Goal: Task Accomplishment & Management: Complete application form

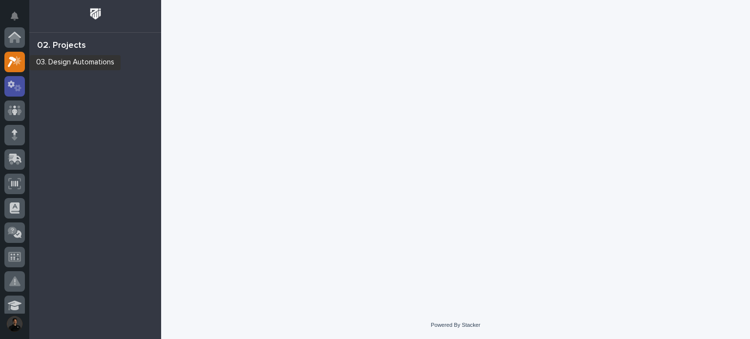
scroll to position [24, 0]
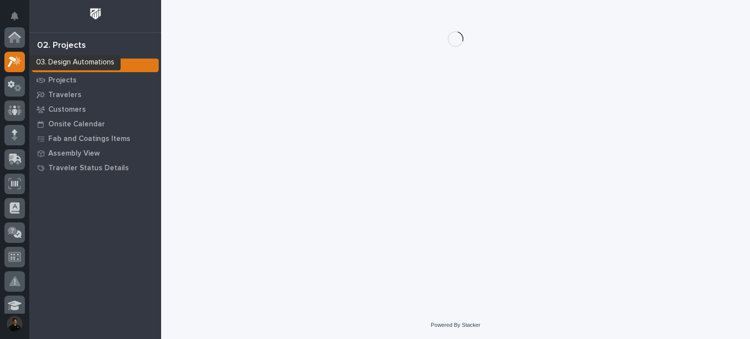
scroll to position [24, 0]
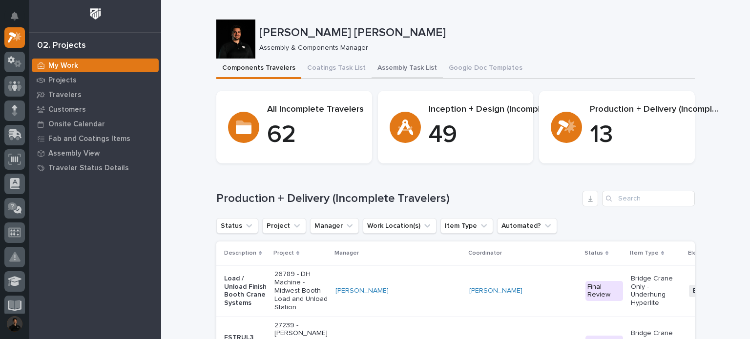
click at [387, 71] on button "Assembly Task List" at bounding box center [406, 69] width 71 height 20
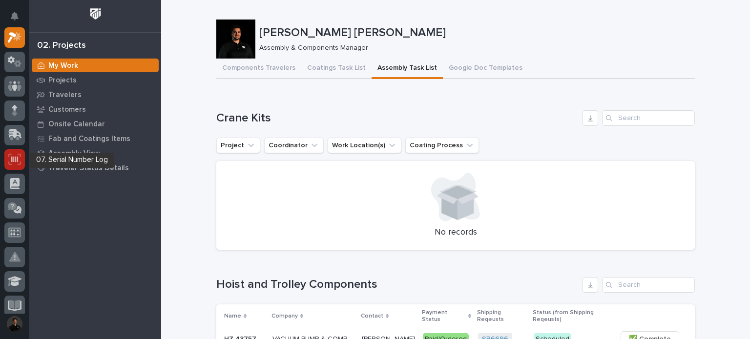
click at [7, 164] on div at bounding box center [14, 159] width 20 height 20
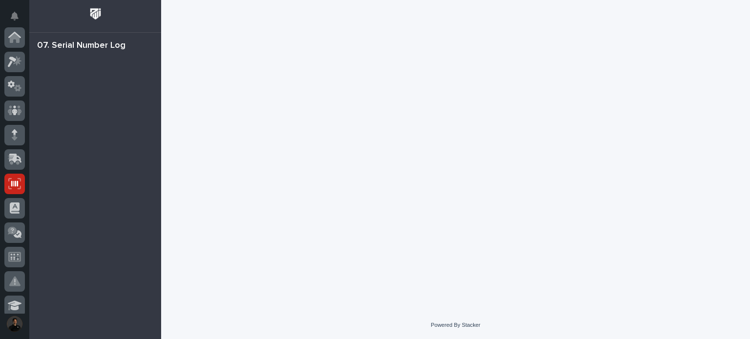
scroll to position [146, 0]
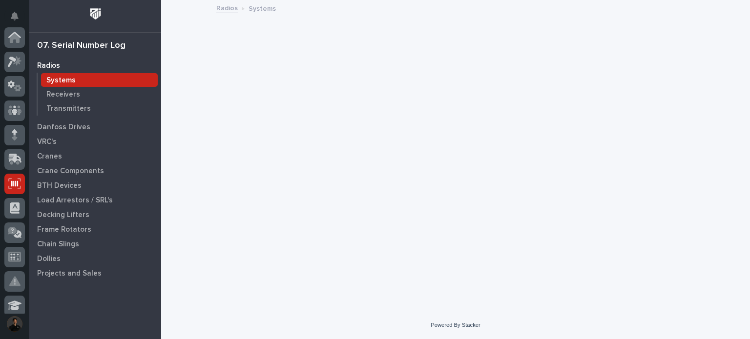
scroll to position [146, 0]
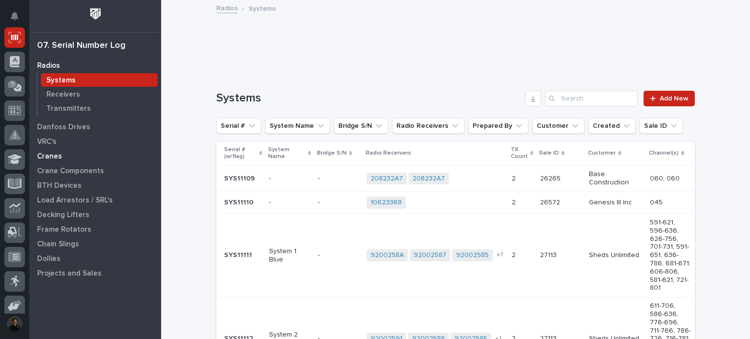
click at [47, 157] on p "Cranes" at bounding box center [49, 156] width 25 height 9
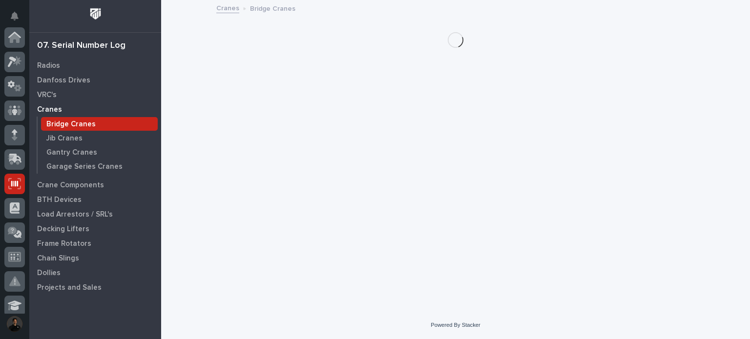
scroll to position [146, 0]
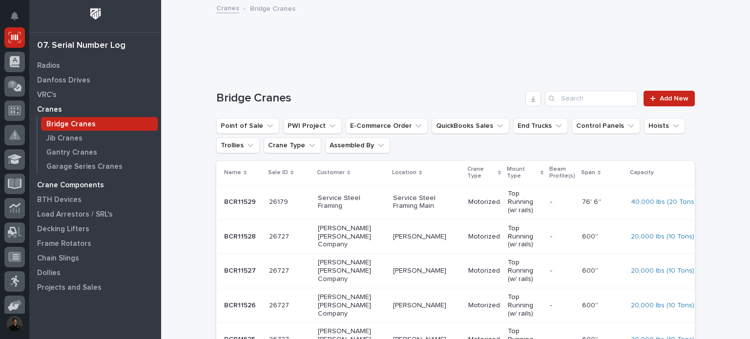
click at [67, 180] on div "Crane Components" at bounding box center [95, 185] width 127 height 14
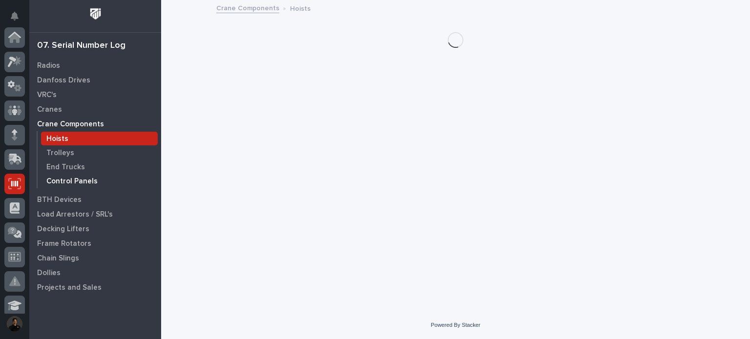
scroll to position [146, 0]
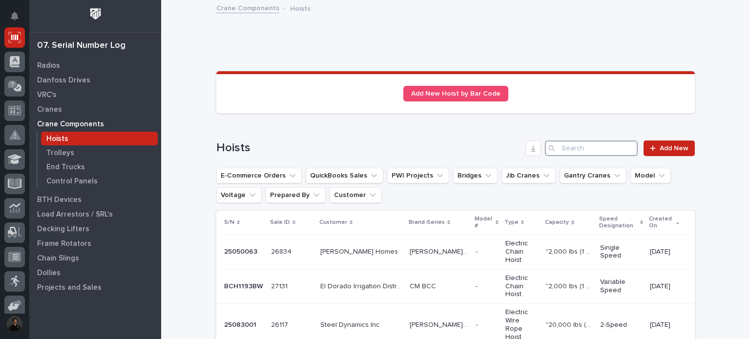
click at [575, 149] on input "Search" at bounding box center [591, 149] width 93 height 16
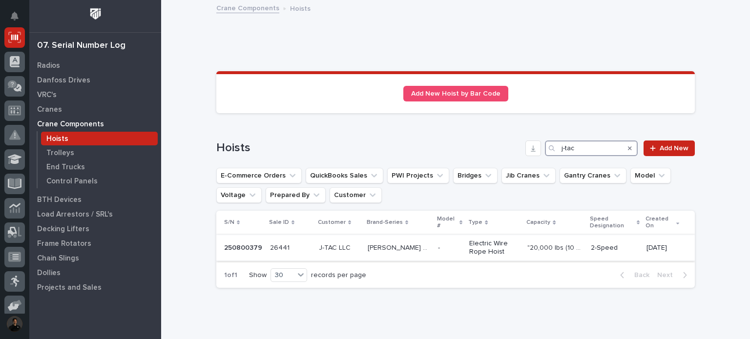
type input "j-tac"
click at [402, 241] on div "Starke SMW Starke SMW" at bounding box center [398, 248] width 62 height 16
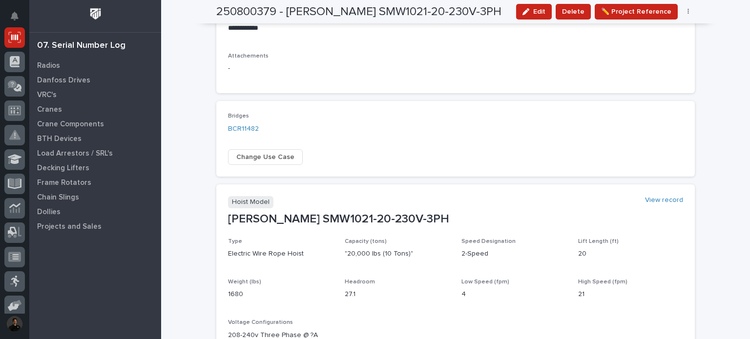
scroll to position [325, 0]
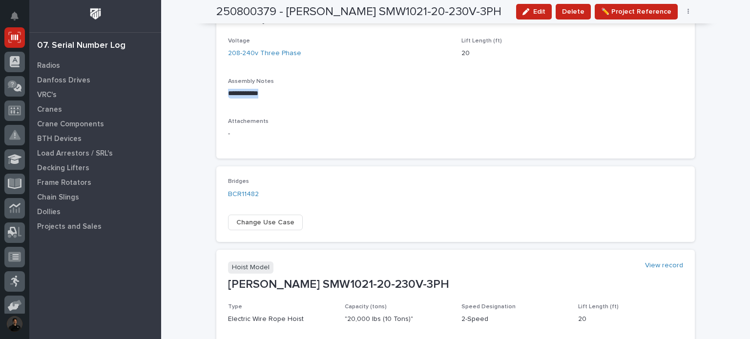
drag, startPoint x: 224, startPoint y: 93, endPoint x: 274, endPoint y: 94, distance: 50.8
click at [274, 94] on div "**********" at bounding box center [455, 99] width 478 height 122
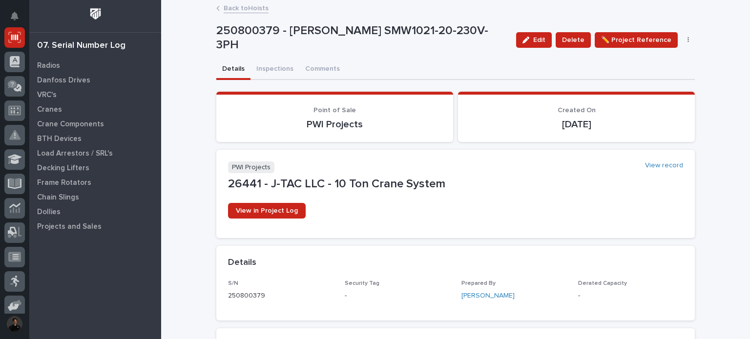
scroll to position [293, 0]
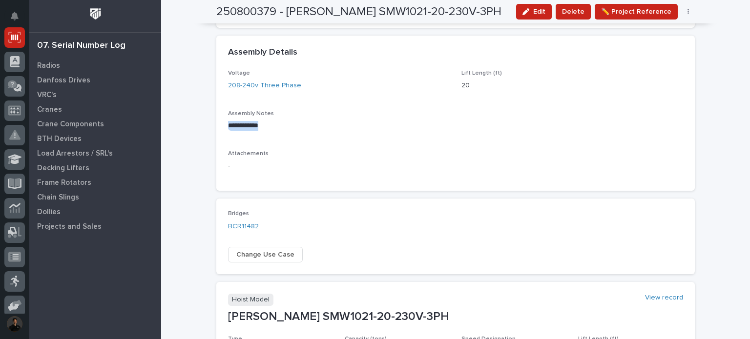
click at [332, 140] on div "**********" at bounding box center [455, 125] width 455 height 110
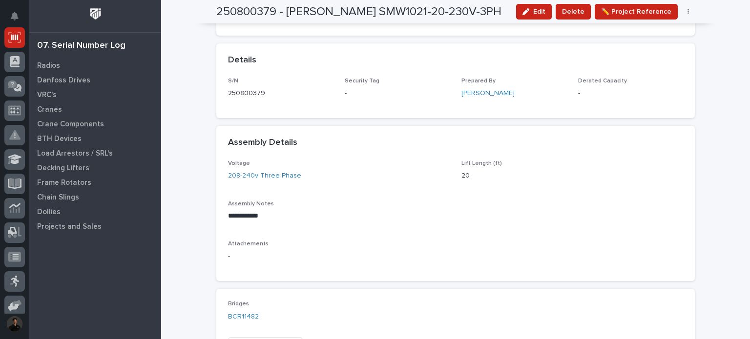
scroll to position [40, 0]
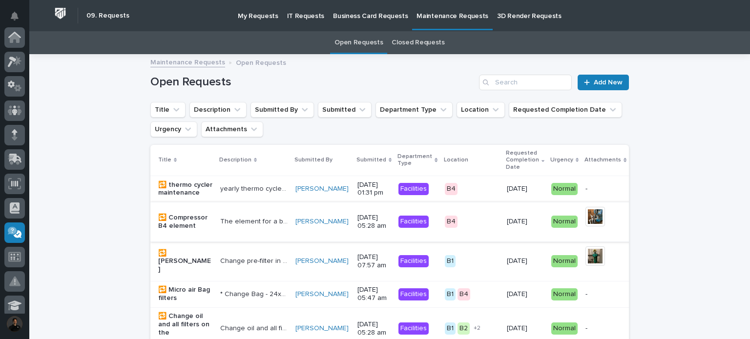
scroll to position [195, 0]
click at [261, 16] on p "My Requests" at bounding box center [258, 10] width 41 height 20
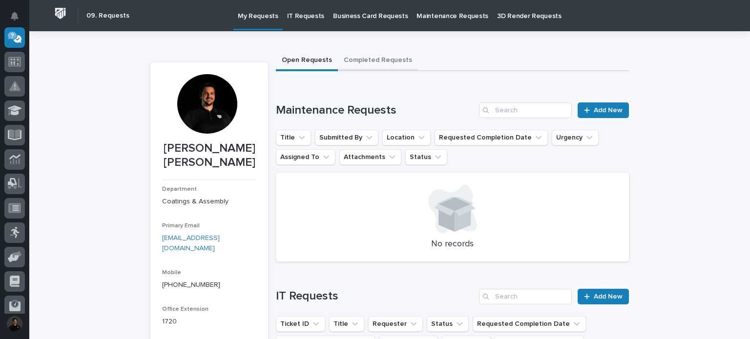
click at [344, 54] on button "Completed Requests" at bounding box center [378, 61] width 80 height 20
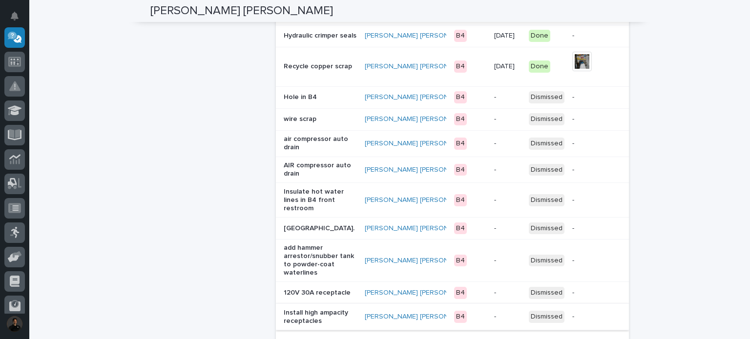
scroll to position [1399, 0]
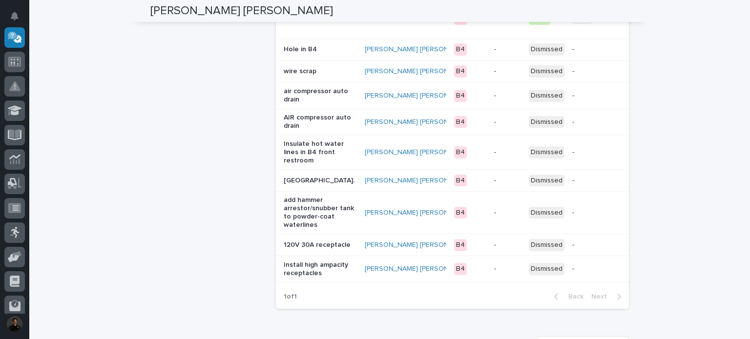
click at [322, 241] on p "120V 30A receptacle" at bounding box center [320, 245] width 73 height 8
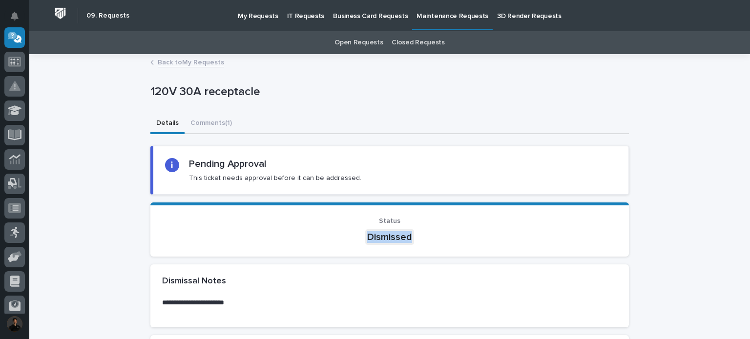
drag, startPoint x: 358, startPoint y: 229, endPoint x: 438, endPoint y: 238, distance: 80.0
click at [438, 238] on p "Dismissed" at bounding box center [389, 237] width 455 height 16
drag, startPoint x: 160, startPoint y: 299, endPoint x: 346, endPoint y: 215, distance: 204.4
click at [327, 261] on div "Loading... Saving… Status Dismissed" at bounding box center [389, 234] width 478 height 62
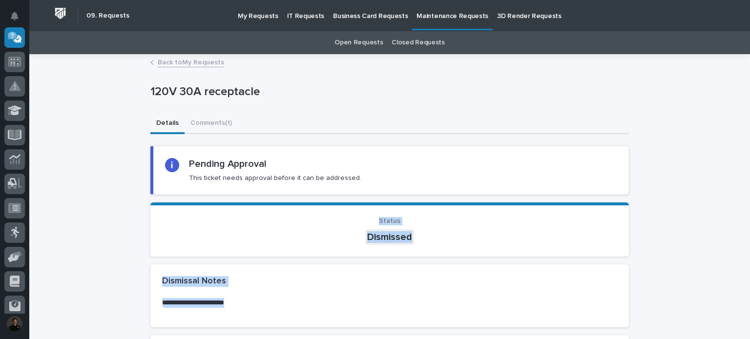
drag, startPoint x: 236, startPoint y: 301, endPoint x: 337, endPoint y: 217, distance: 131.3
click at [224, 131] on button "Comments (1)" at bounding box center [210, 124] width 53 height 20
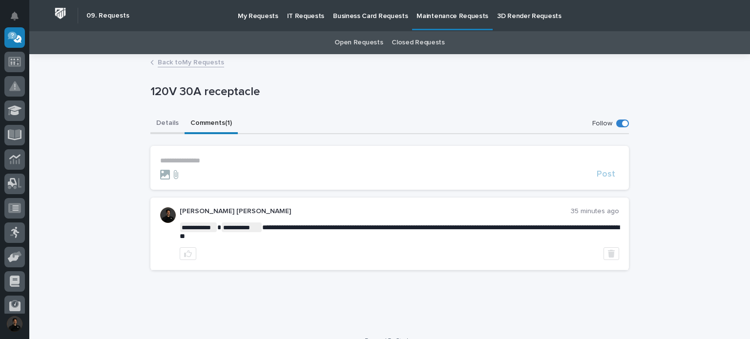
click at [176, 125] on button "Details" at bounding box center [167, 124] width 34 height 20
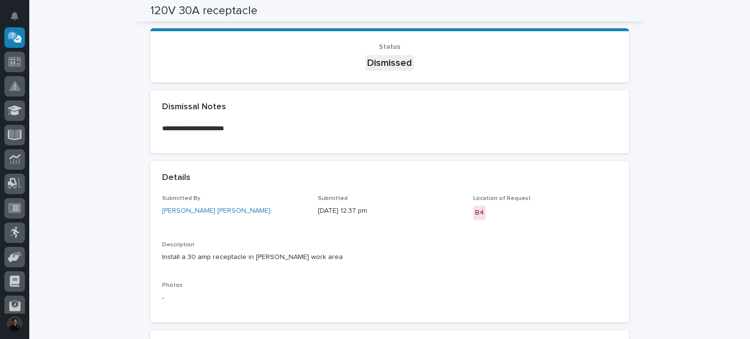
scroll to position [65, 0]
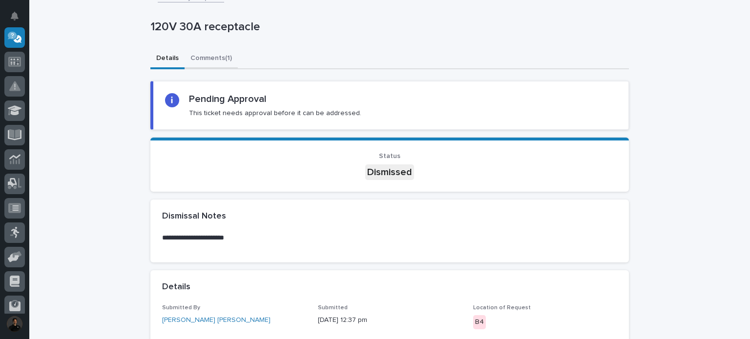
click at [214, 59] on div "**********" at bounding box center [389, 254] width 478 height 529
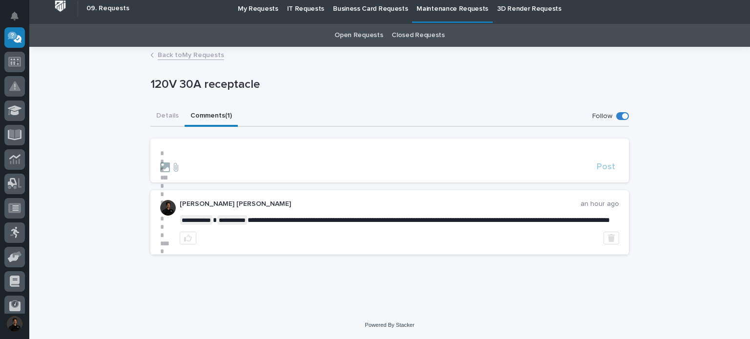
scroll to position [15, 0]
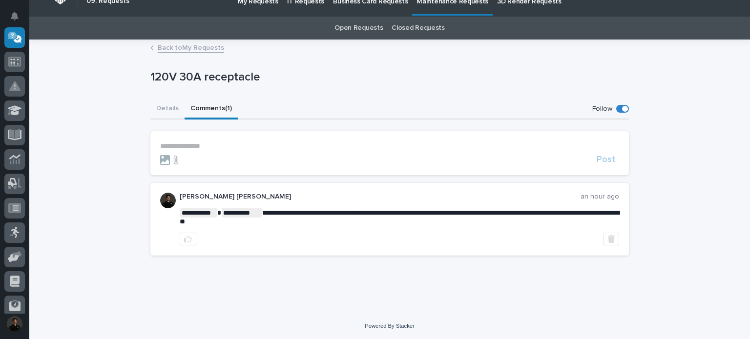
click at [183, 48] on link "Back to My Requests" at bounding box center [191, 46] width 66 height 11
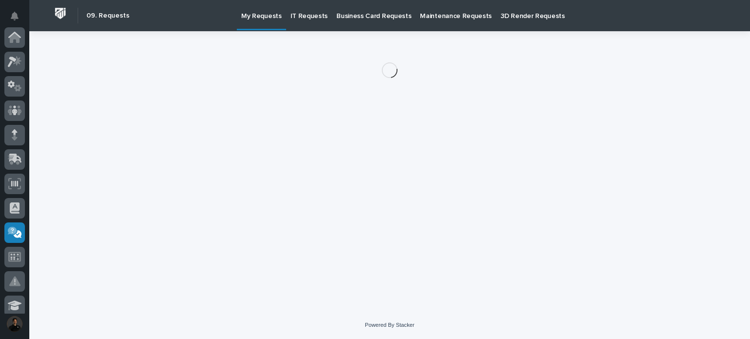
scroll to position [195, 0]
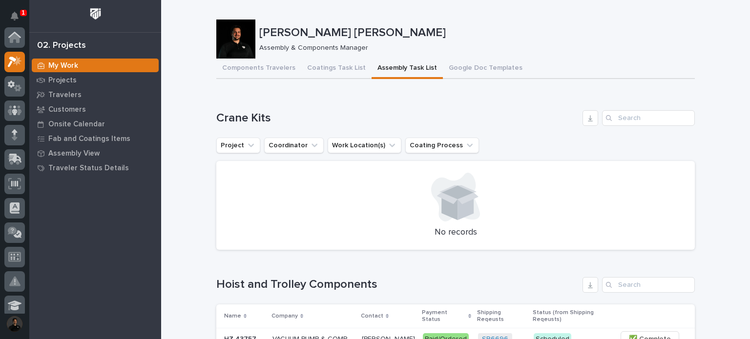
scroll to position [24, 0]
click at [398, 74] on button "Assembly Task List" at bounding box center [406, 69] width 71 height 20
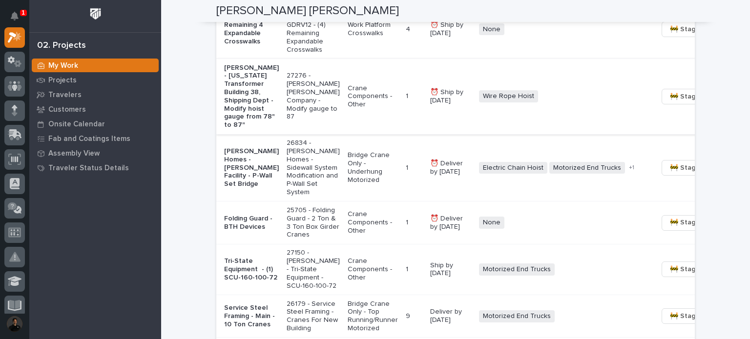
scroll to position [878, 0]
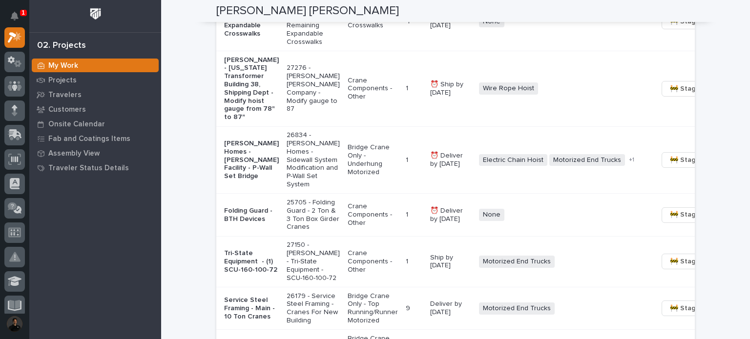
click at [258, 121] on td "Deshazo - Virginia Transformer Building 38, Shipping Dept - Modify hoist gauge …" at bounding box center [249, 89] width 66 height 76
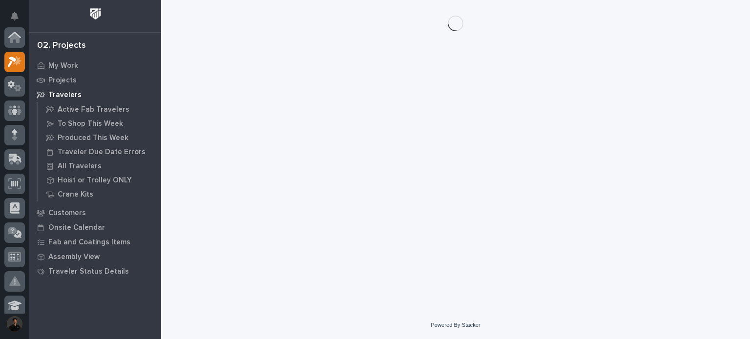
scroll to position [24, 0]
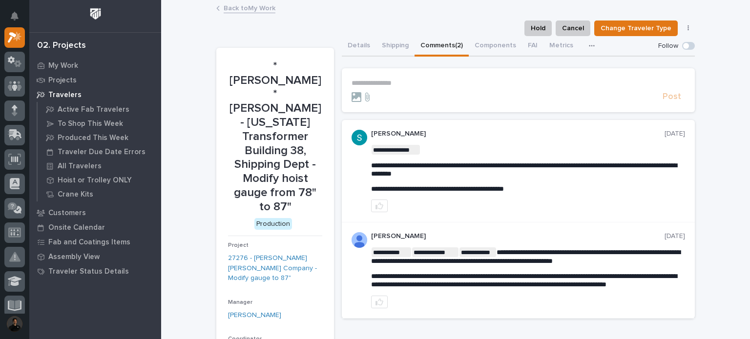
click at [436, 45] on button "Comments (2)" at bounding box center [441, 46] width 54 height 20
drag, startPoint x: 616, startPoint y: 163, endPoint x: 651, endPoint y: 165, distance: 34.2
drag, startPoint x: 651, startPoint y: 165, endPoint x: 614, endPoint y: 165, distance: 36.6
click at [614, 165] on span "**********" at bounding box center [524, 169] width 306 height 15
click at [589, 141] on div "**********" at bounding box center [528, 171] width 314 height 82
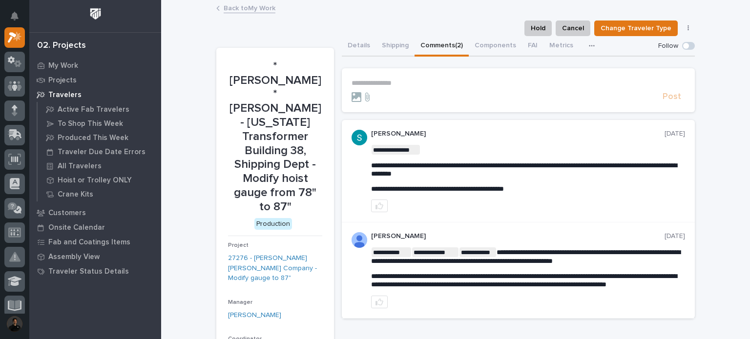
click at [247, 23] on div "Hold Cancel Change Traveler Type Regenerate PDF Generate VIP" at bounding box center [455, 28] width 478 height 16
click at [264, 10] on link "Back to My Work" at bounding box center [250, 7] width 52 height 11
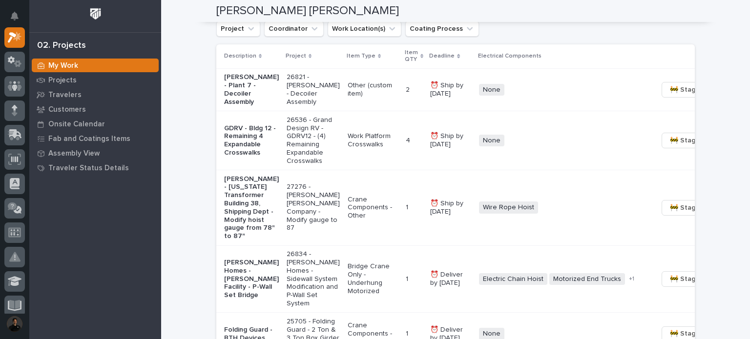
scroll to position [760, 0]
click at [286, 200] on p "27276 - Starke - Deshazo Crane Company - Modify gauge to 87" at bounding box center [312, 207] width 53 height 49
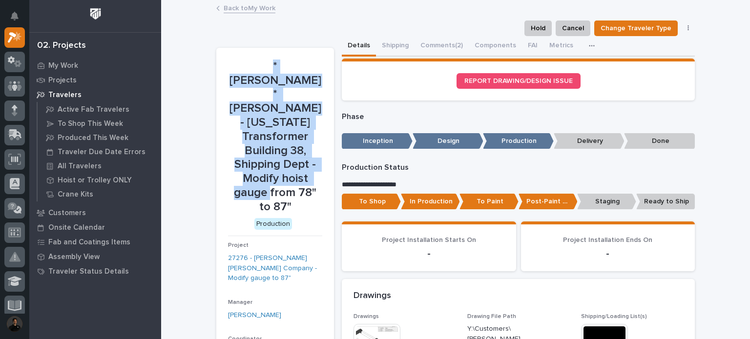
drag, startPoint x: 287, startPoint y: 163, endPoint x: 221, endPoint y: 59, distance: 123.3
click at [221, 59] on section "*Starke* Deshazo - Virginia Transformer Building 38, Shipping Dept - Modify hoi…" at bounding box center [275, 322] width 118 height 548
click at [290, 80] on p "*Starke* Deshazo - Virginia Transformer Building 38, Shipping Dept - Modify hoi…" at bounding box center [275, 137] width 94 height 155
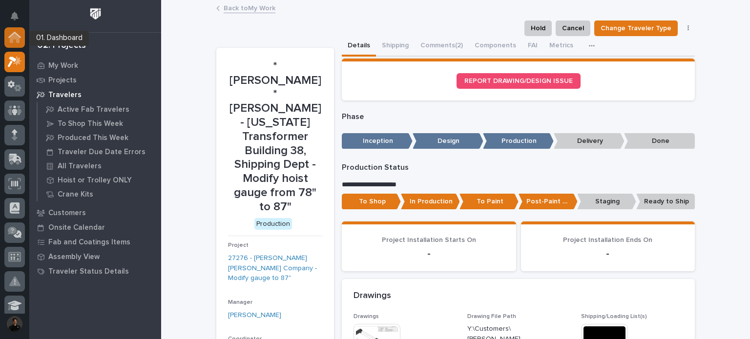
click at [18, 33] on icon at bounding box center [14, 37] width 13 height 11
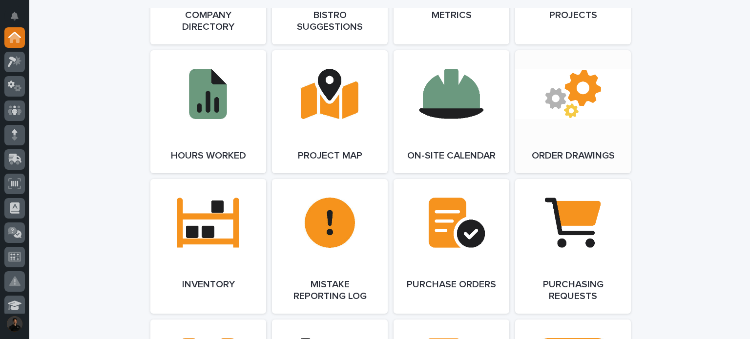
scroll to position [976, 0]
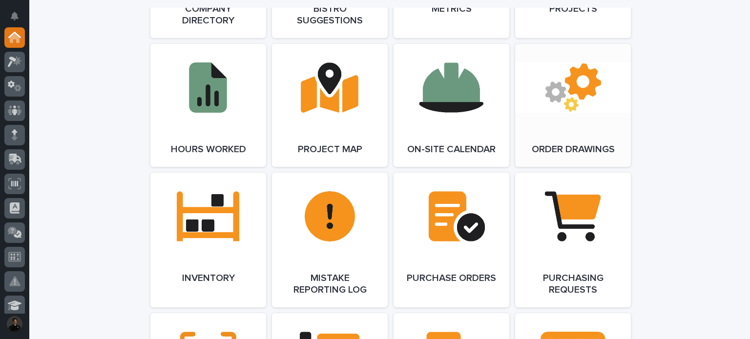
click at [570, 114] on link "Open Link" at bounding box center [573, 105] width 116 height 123
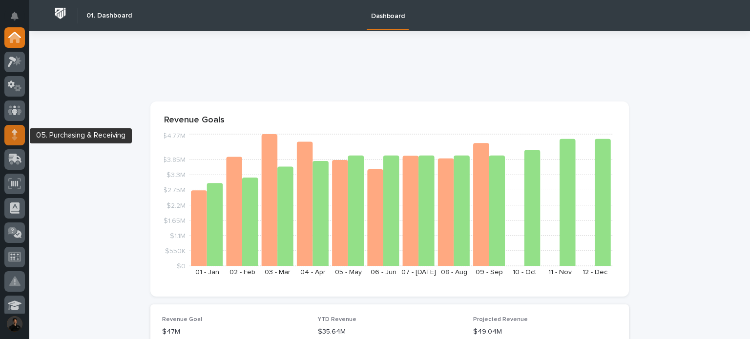
click at [7, 129] on div at bounding box center [14, 135] width 20 height 20
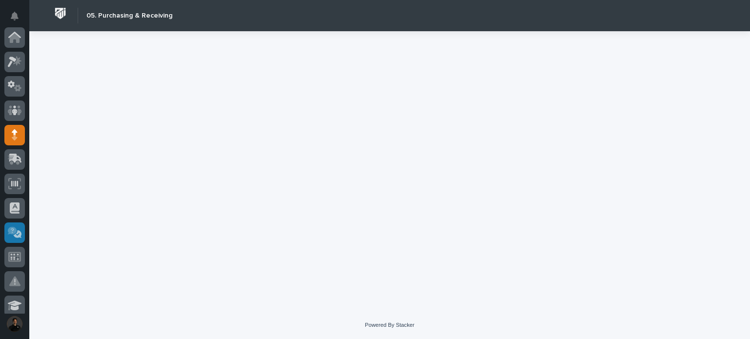
scroll to position [98, 0]
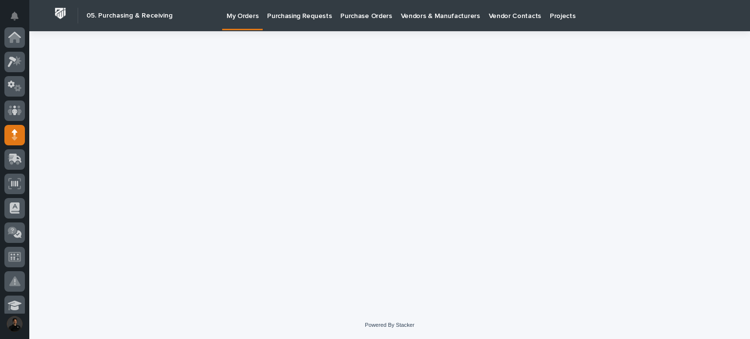
scroll to position [98, 0]
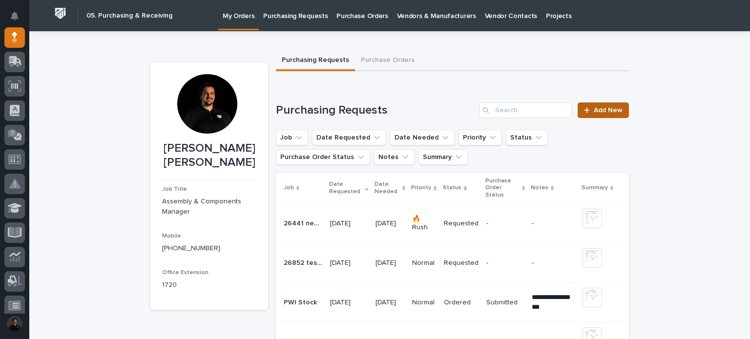
click at [596, 111] on span "Add New" at bounding box center [607, 110] width 29 height 7
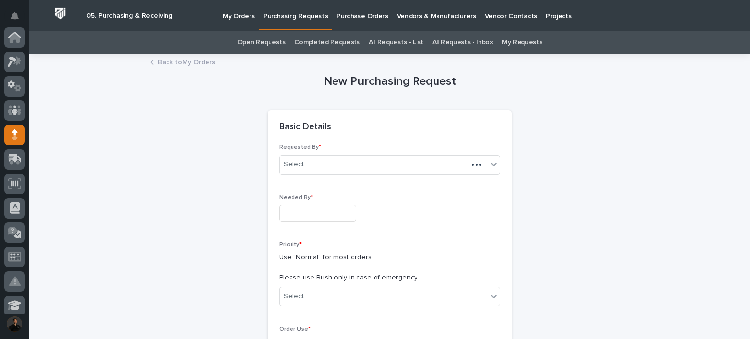
scroll to position [98, 0]
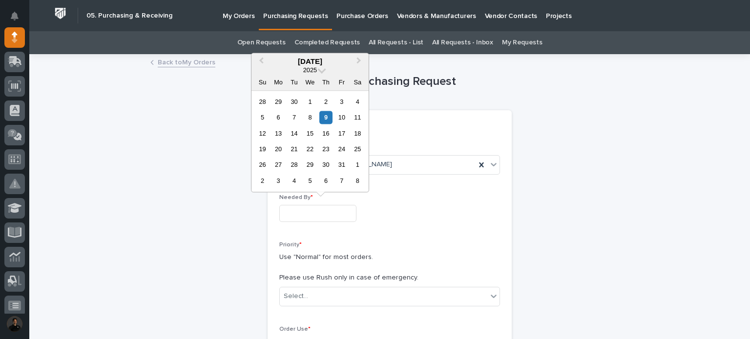
click at [328, 217] on input "text" at bounding box center [317, 213] width 77 height 17
click at [294, 133] on div "14" at bounding box center [293, 133] width 13 height 13
type input "**********"
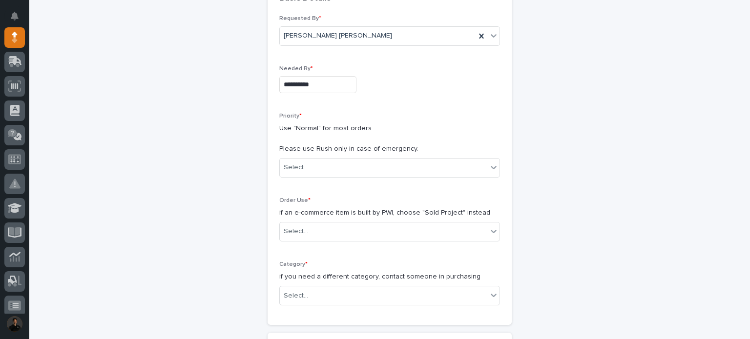
scroll to position [130, 0]
click at [318, 170] on div "Select..." at bounding box center [383, 167] width 207 height 16
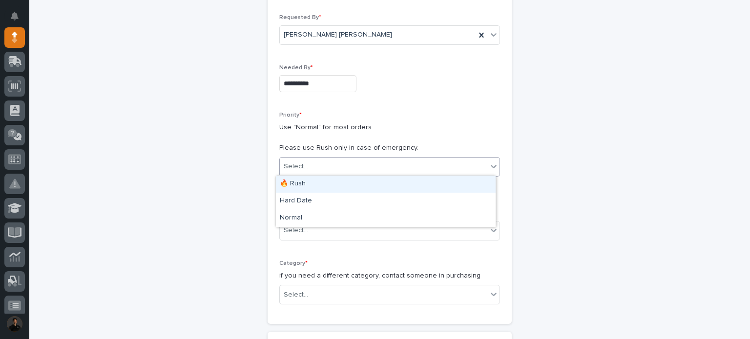
click at [324, 185] on div "🔥 Rush" at bounding box center [386, 184] width 220 height 17
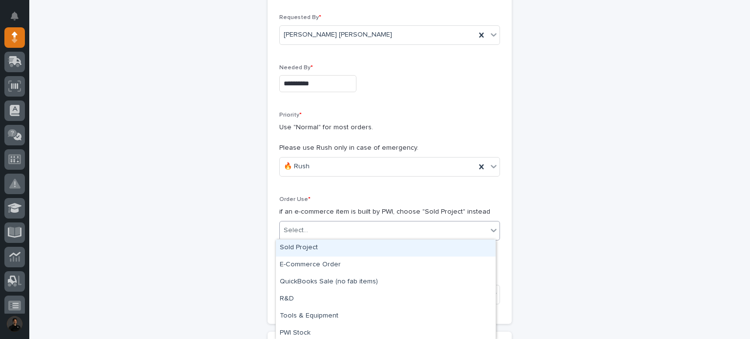
click at [313, 229] on div "Select..." at bounding box center [383, 231] width 207 height 16
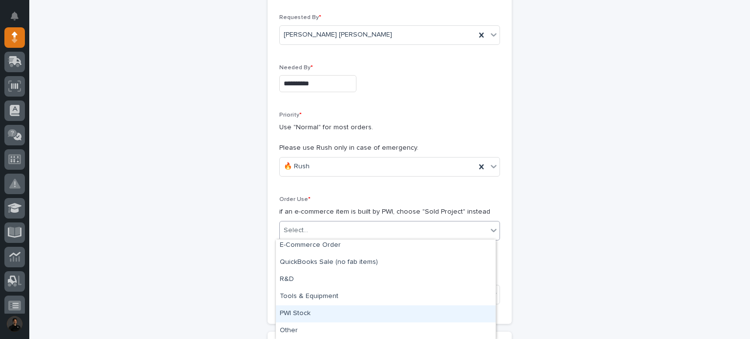
scroll to position [0, 0]
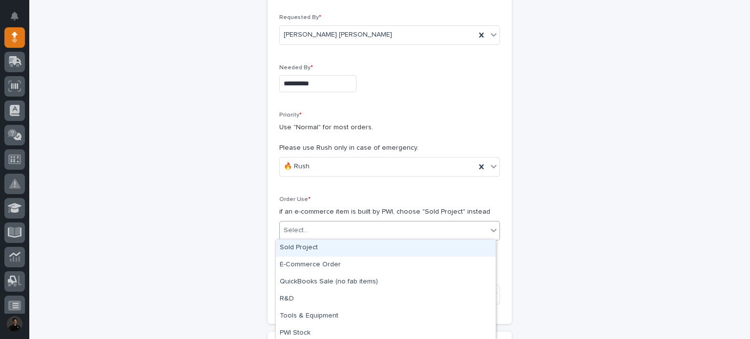
click at [321, 244] on div "Sold Project" at bounding box center [386, 248] width 220 height 17
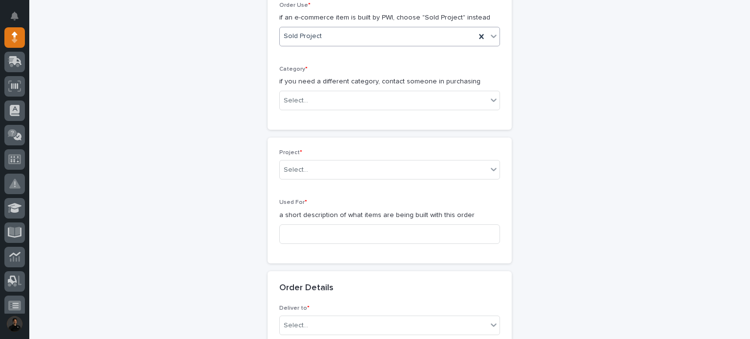
scroll to position [325, 0]
click at [317, 97] on div "Select..." at bounding box center [383, 100] width 207 height 16
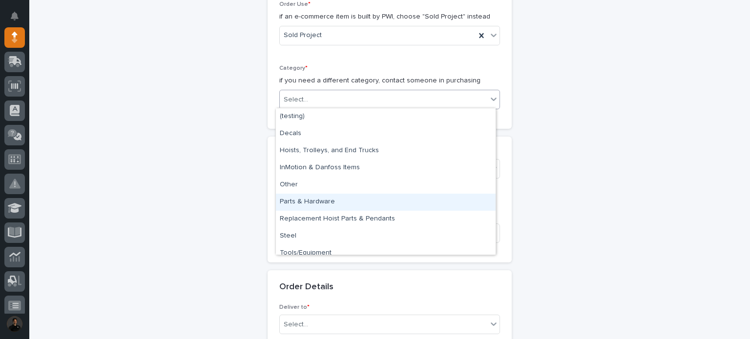
scroll to position [7, 0]
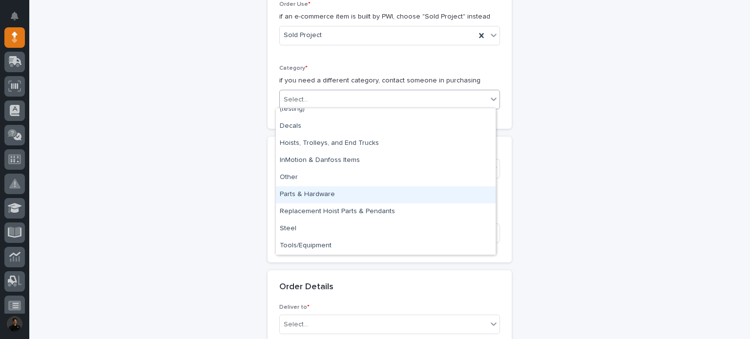
click at [332, 189] on div "Parts & Hardware" at bounding box center [386, 194] width 220 height 17
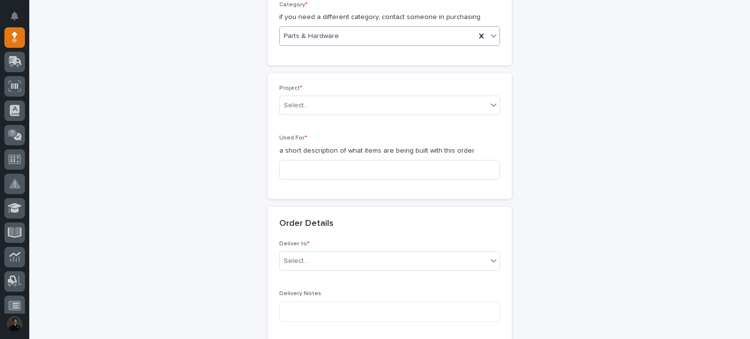
scroll to position [390, 0]
click at [333, 99] on div "Select..." at bounding box center [383, 104] width 207 height 16
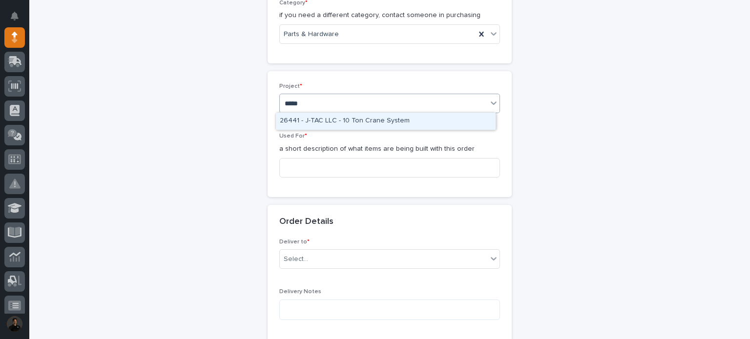
type input "*****"
click at [334, 130] on div "Project * option 26441 - J-TAC LLC - 10 Ton Crane System focused, 1 of 1. 1 res…" at bounding box center [389, 134] width 221 height 102
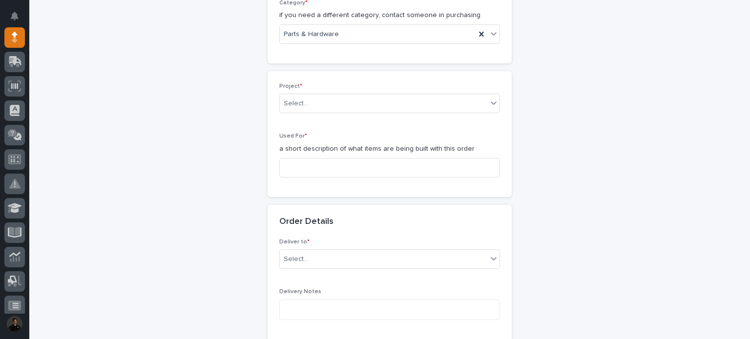
click at [337, 112] on div "Project * Select..." at bounding box center [389, 102] width 221 height 38
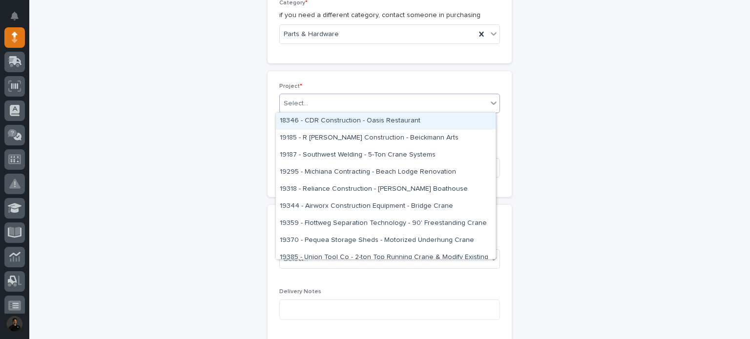
click at [338, 110] on div "Select..." at bounding box center [389, 104] width 221 height 20
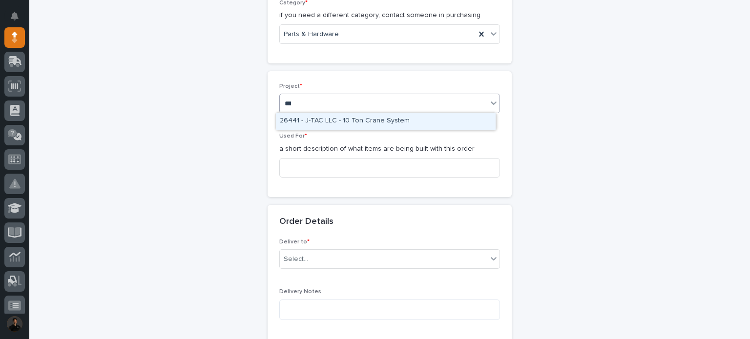
type input "****"
click at [361, 119] on div "26441 - J-TAC LLC - 10 Ton Crane System" at bounding box center [386, 121] width 220 height 17
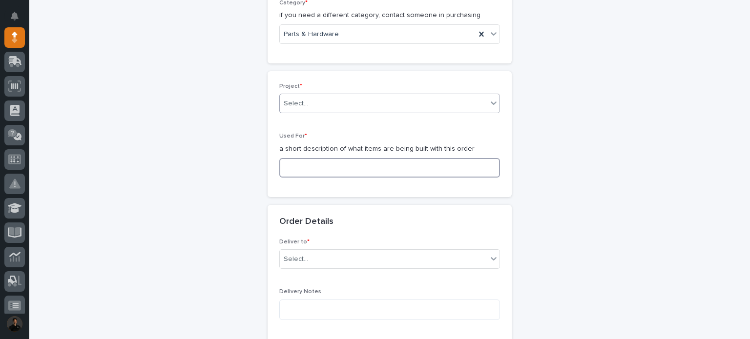
click at [314, 169] on input at bounding box center [389, 168] width 221 height 20
type input "electro-track connections"
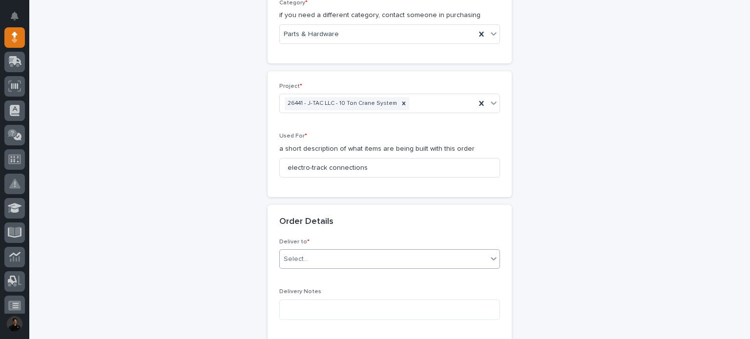
click at [318, 253] on div "Select..." at bounding box center [383, 259] width 207 height 16
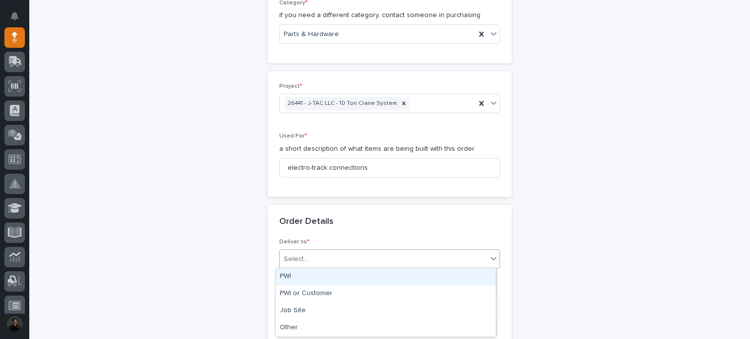
click at [316, 278] on div "PWI" at bounding box center [386, 276] width 220 height 17
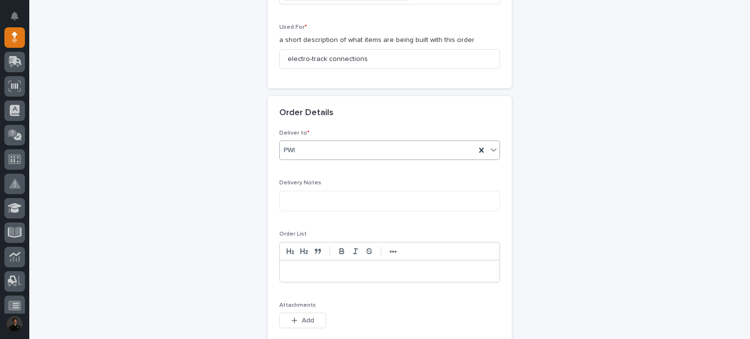
scroll to position [553, 0]
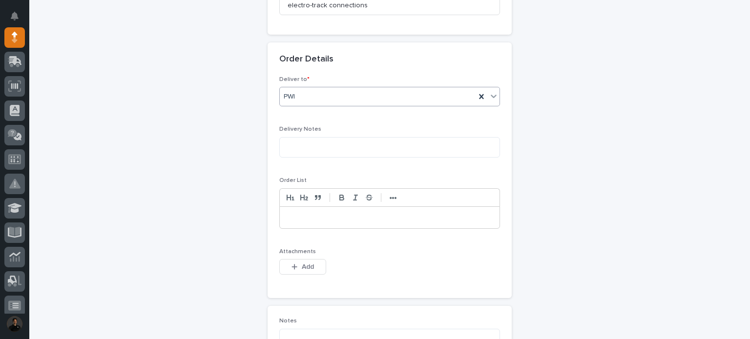
click at [321, 219] on p at bounding box center [389, 218] width 205 height 10
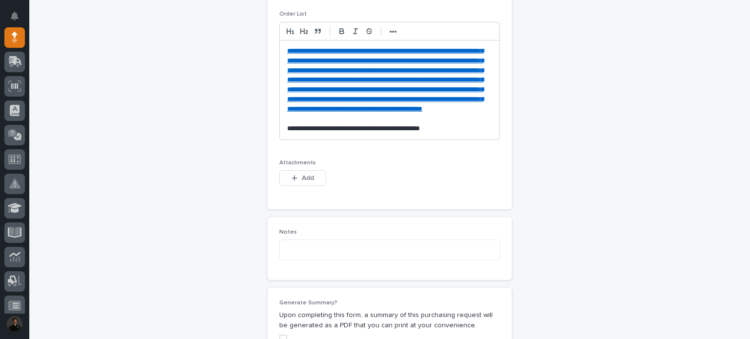
scroll to position [801, 0]
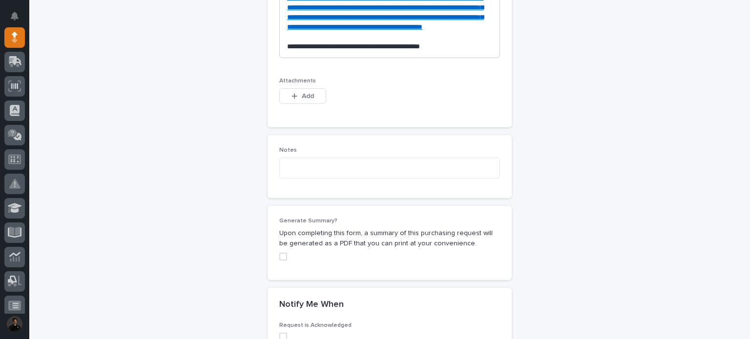
click at [424, 52] on p "**********" at bounding box center [389, 47] width 205 height 10
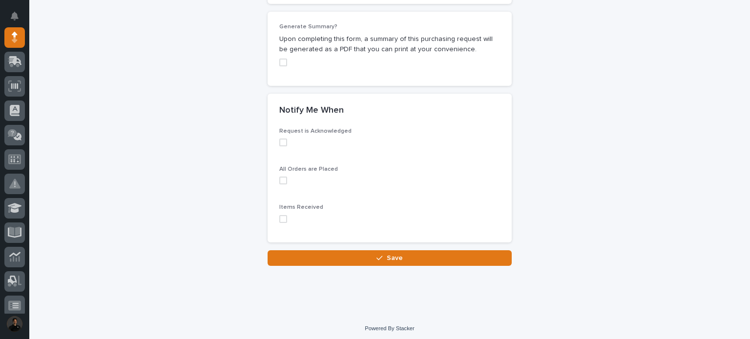
scroll to position [1029, 0]
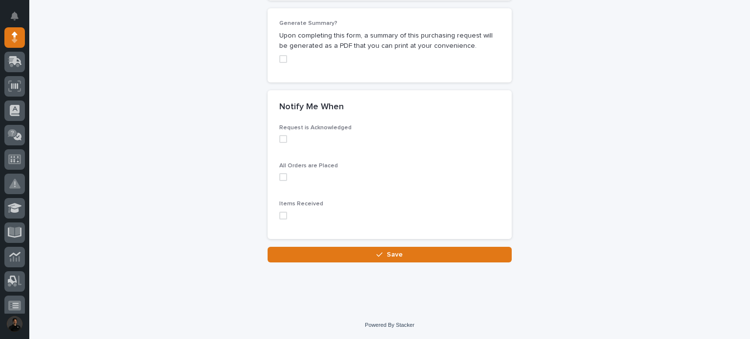
click at [279, 220] on span at bounding box center [283, 216] width 8 height 8
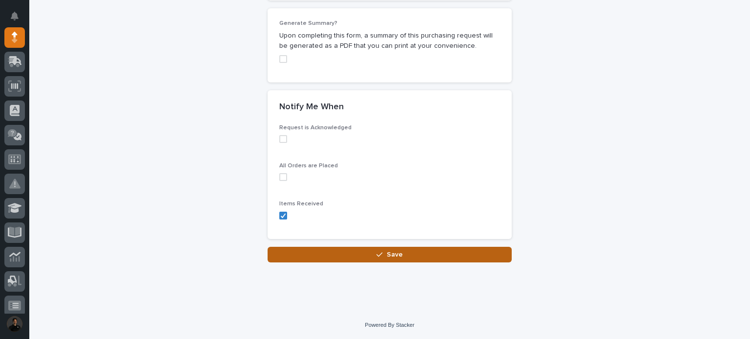
click at [318, 263] on button "Save" at bounding box center [389, 255] width 244 height 16
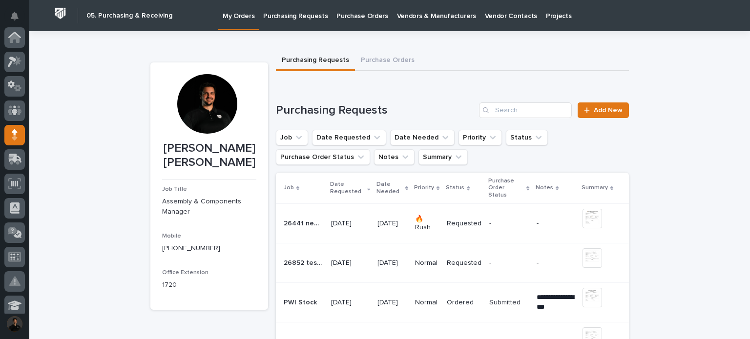
scroll to position [98, 0]
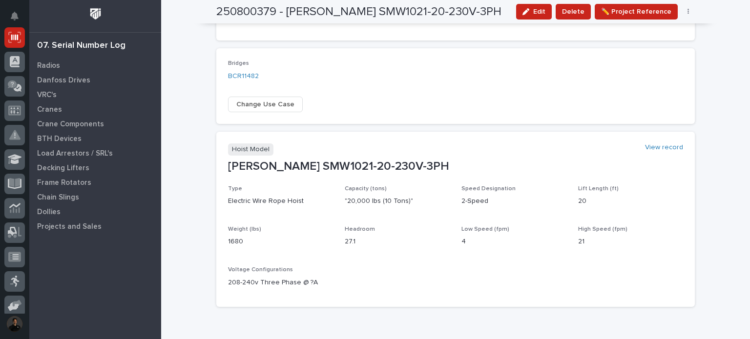
scroll to position [495, 0]
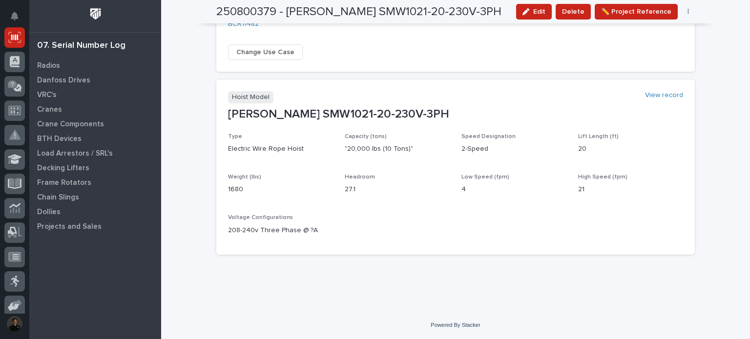
click at [302, 232] on p "208-240v Three Phase @ ?A" at bounding box center [280, 230] width 105 height 10
click at [302, 231] on p "208-240v Three Phase @ ?A" at bounding box center [280, 230] width 105 height 10
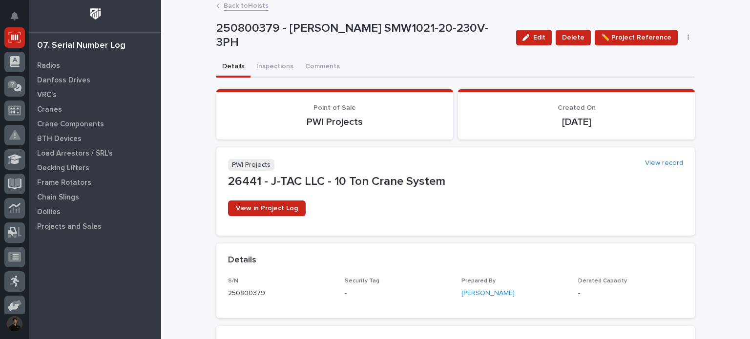
scroll to position [0, 0]
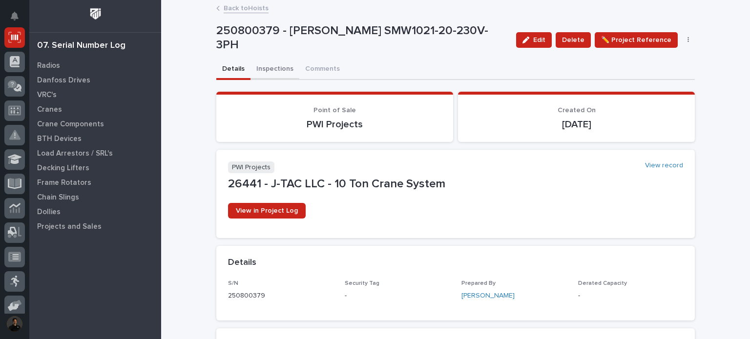
click at [273, 68] on button "Inspections" at bounding box center [274, 70] width 49 height 20
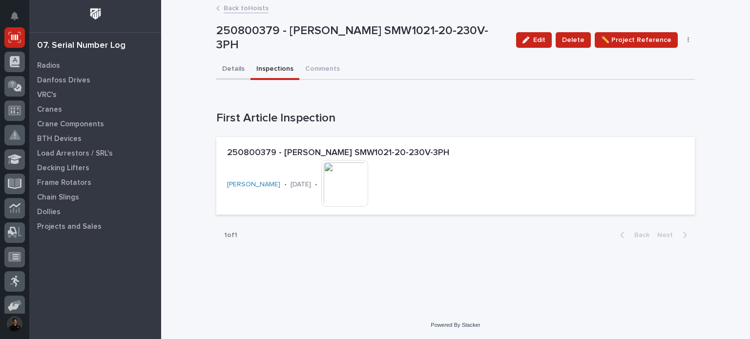
click at [223, 64] on button "Details" at bounding box center [233, 70] width 34 height 20
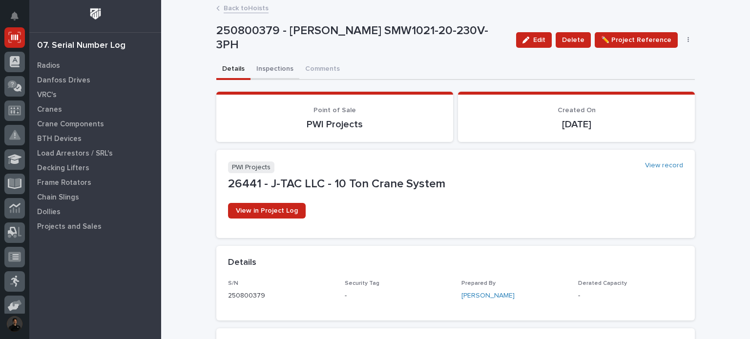
click at [266, 63] on button "Inspections" at bounding box center [274, 70] width 49 height 20
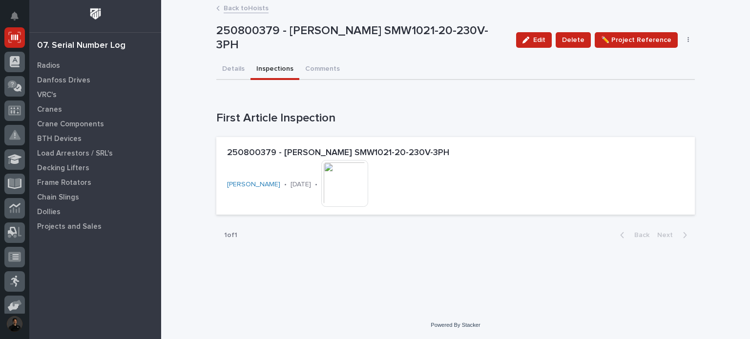
click at [237, 10] on link "Back to Hoists" at bounding box center [246, 7] width 45 height 11
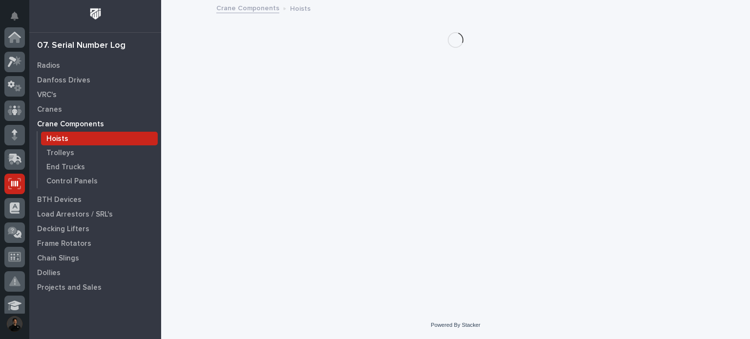
scroll to position [146, 0]
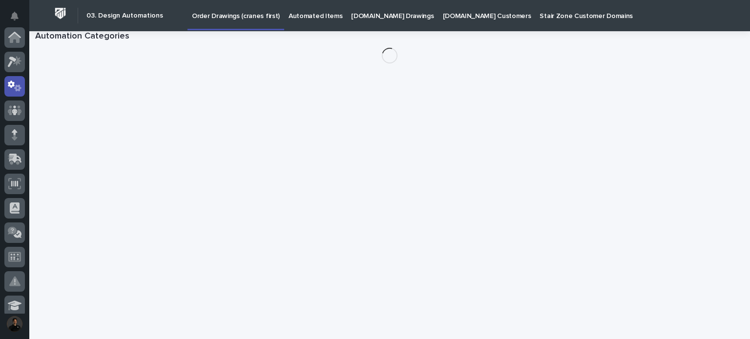
scroll to position [49, 0]
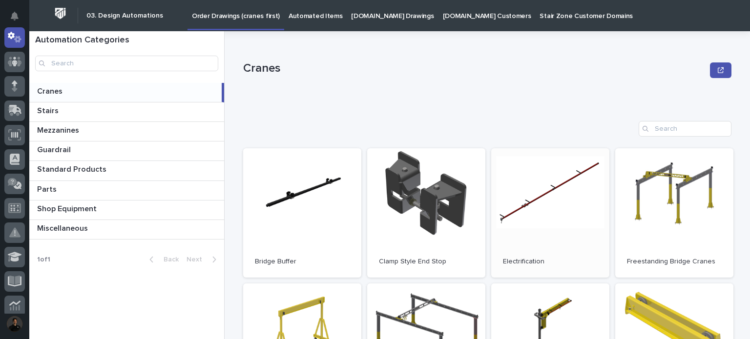
click at [534, 219] on link "Open" at bounding box center [550, 212] width 118 height 129
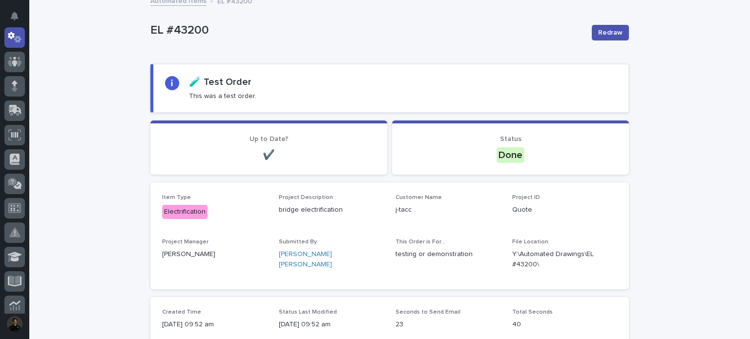
scroll to position [163, 0]
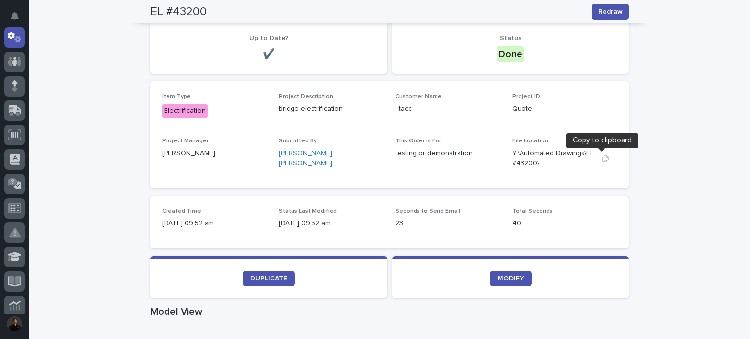
click at [602, 160] on icon "button" at bounding box center [605, 158] width 7 height 7
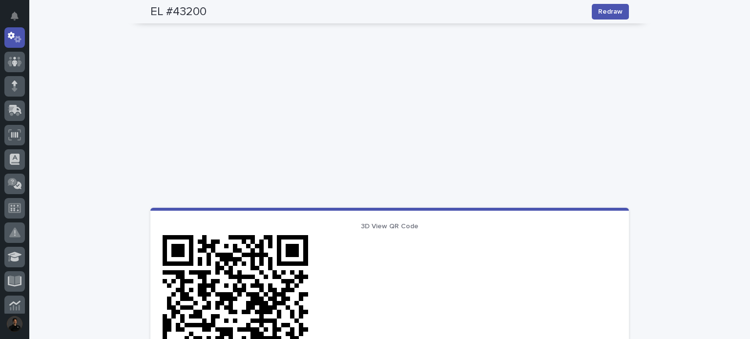
scroll to position [455, 0]
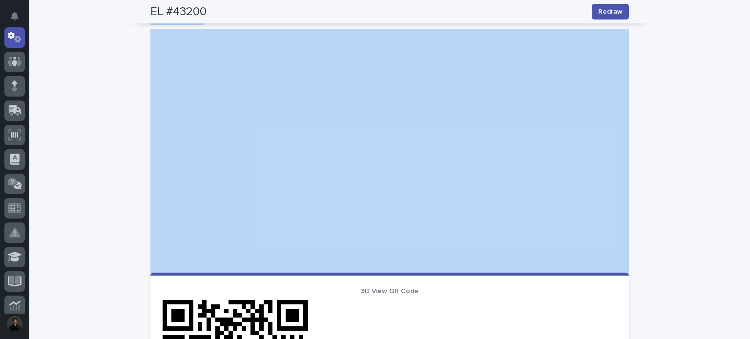
click at [260, 196] on div "EL #43200 Redraw EL #43200 Redraw Sorry, there was an error saving your record.…" at bounding box center [389, 114] width 478 height 1028
click at [640, 90] on div "Loading... Saving… Loading... Saving… EL #43200 Redraw EL #43200 Redraw Sorry, …" at bounding box center [389, 138] width 720 height 1077
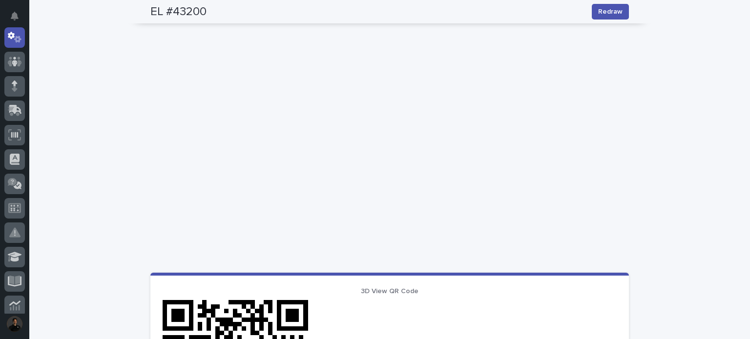
drag, startPoint x: 410, startPoint y: 29, endPoint x: 367, endPoint y: 272, distance: 246.8
click at [362, 283] on div "Loading... Saving… 🧪 Test Order This was a test order. Loading... Saving… Loadi…" at bounding box center [389, 148] width 478 height 957
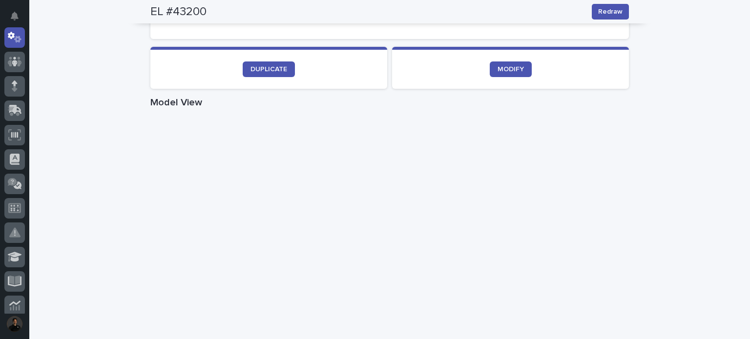
scroll to position [390, 0]
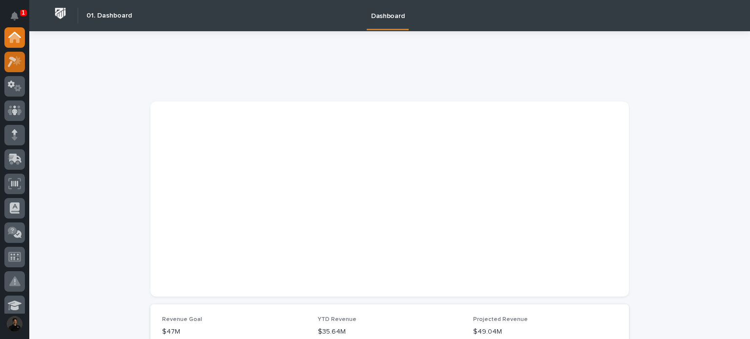
click at [15, 66] on icon at bounding box center [15, 61] width 14 height 11
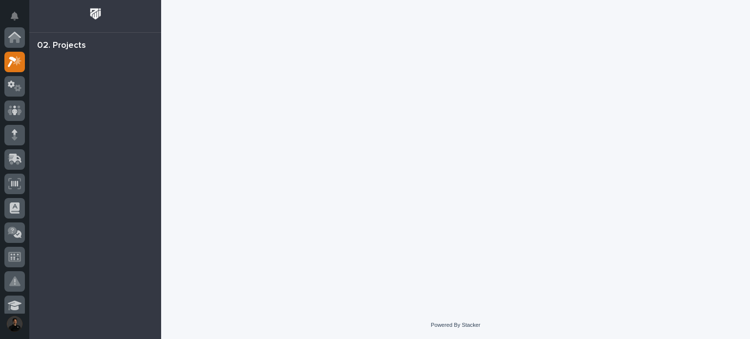
scroll to position [24, 0]
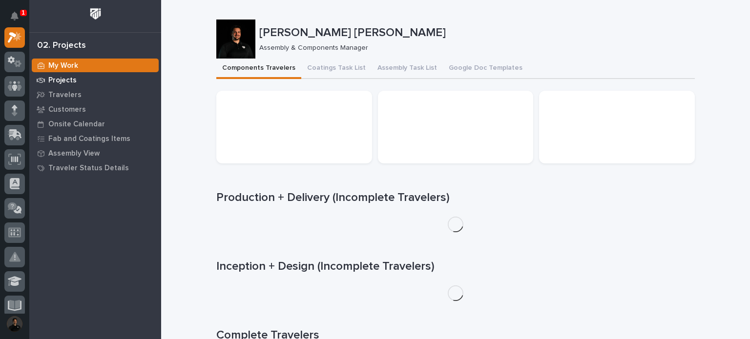
click at [62, 82] on p "Projects" at bounding box center [62, 80] width 28 height 9
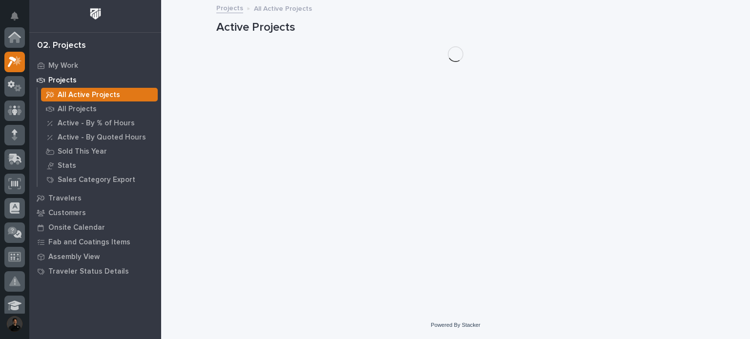
scroll to position [24, 0]
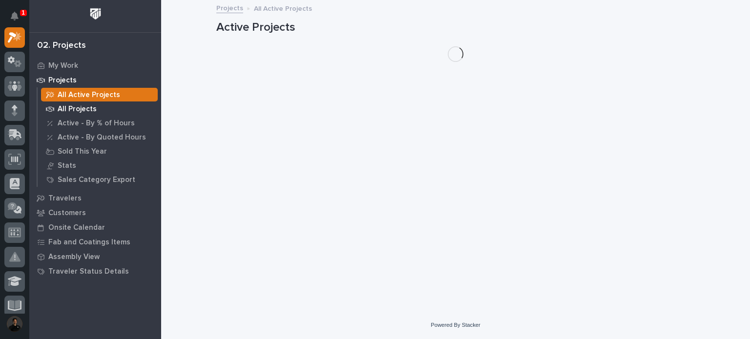
click at [84, 110] on p "All Projects" at bounding box center [77, 109] width 39 height 9
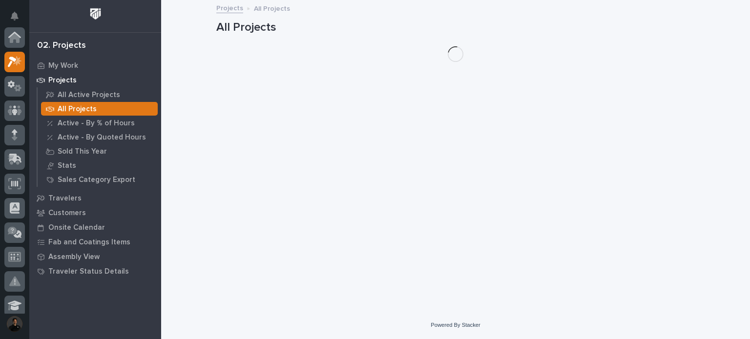
scroll to position [24, 0]
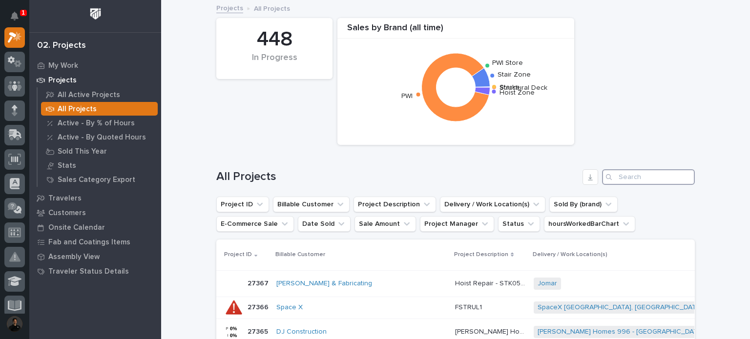
click at [632, 183] on input "Search" at bounding box center [648, 177] width 93 height 16
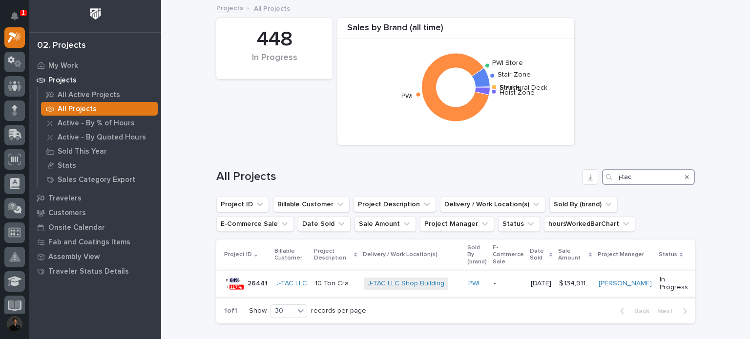
type input "j-tac"
click at [316, 283] on p "10 Ton Crane System" at bounding box center [336, 283] width 43 height 10
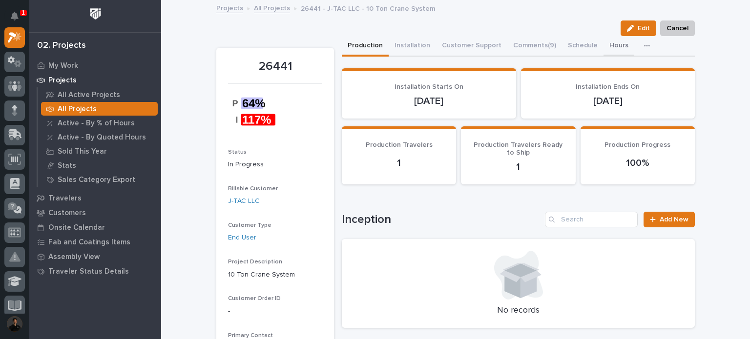
click at [603, 49] on button "Hours" at bounding box center [618, 46] width 31 height 20
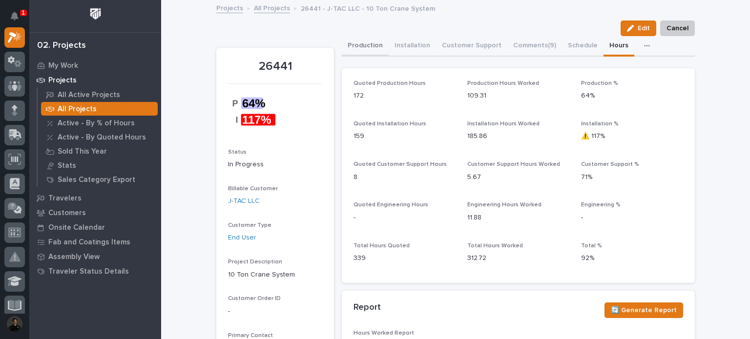
click at [361, 46] on button "Production" at bounding box center [365, 46] width 47 height 20
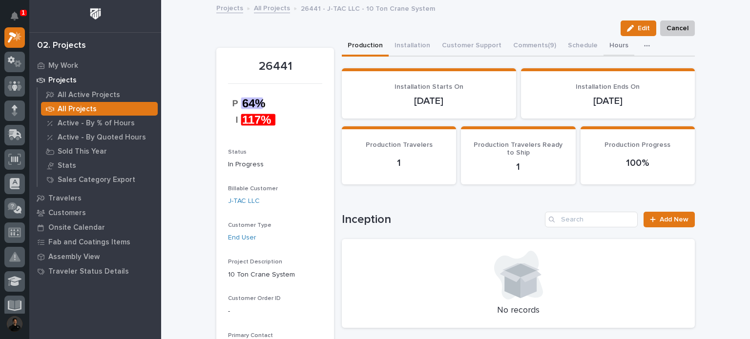
click at [603, 40] on button "Hours" at bounding box center [618, 46] width 31 height 20
